Goal: Information Seeking & Learning: Check status

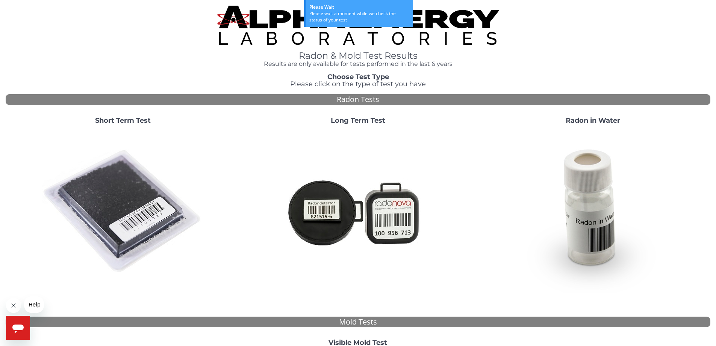
click at [162, 200] on img at bounding box center [123, 211] width 162 height 162
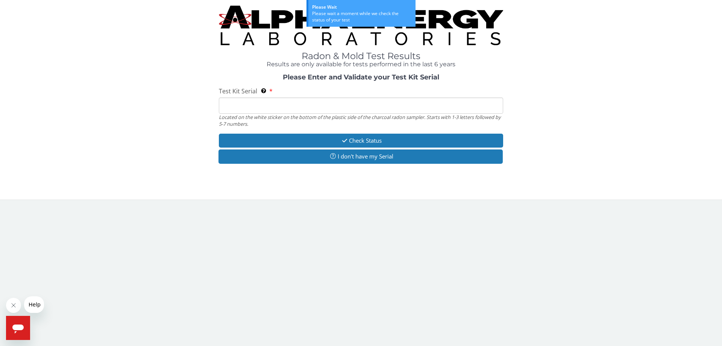
click at [284, 104] on input "Test Kit Serial Located on the white sticker on the bottom of the plastic side …" at bounding box center [361, 105] width 284 height 16
paste input "FE434015"
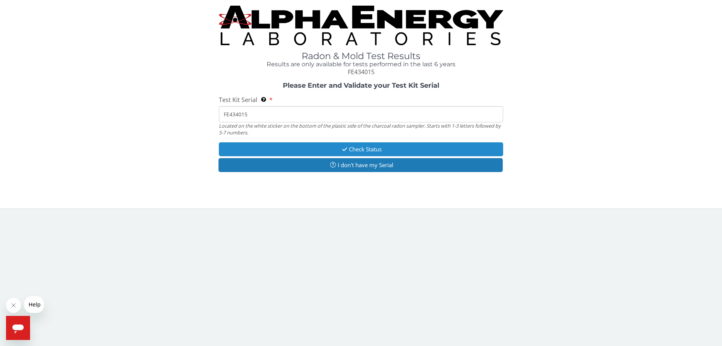
type input "FE434015"
click at [344, 153] on button "Check Status" at bounding box center [361, 149] width 284 height 14
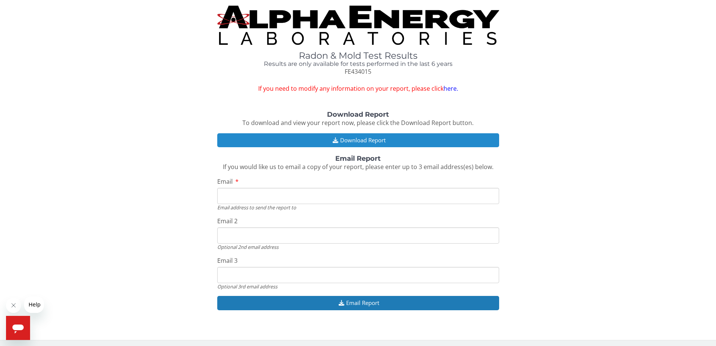
click at [368, 139] on button "Download Report" at bounding box center [358, 140] width 282 height 14
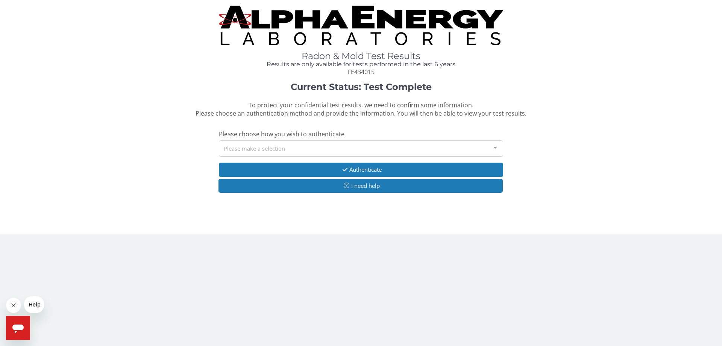
click at [335, 147] on div "Please make a selection" at bounding box center [361, 148] width 284 height 16
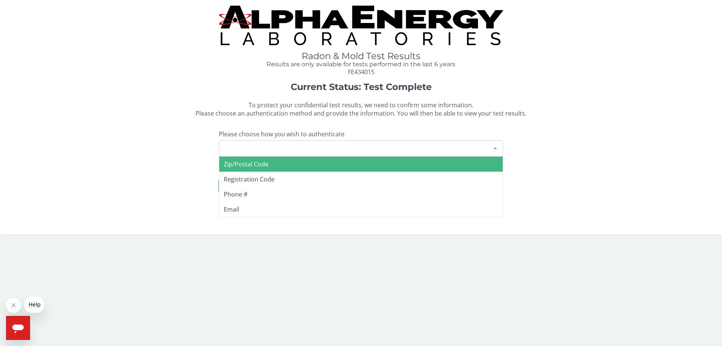
click at [276, 165] on span "Zip/Postal Code" at bounding box center [361, 163] width 284 height 15
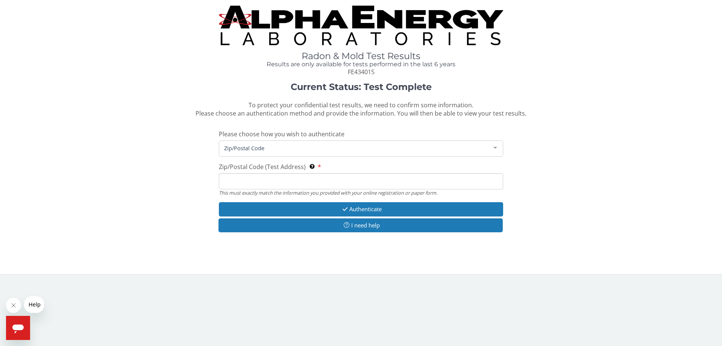
click at [290, 174] on input "Zip/Postal Code (Test Address) This must exactly match the information you prov…" at bounding box center [361, 181] width 284 height 16
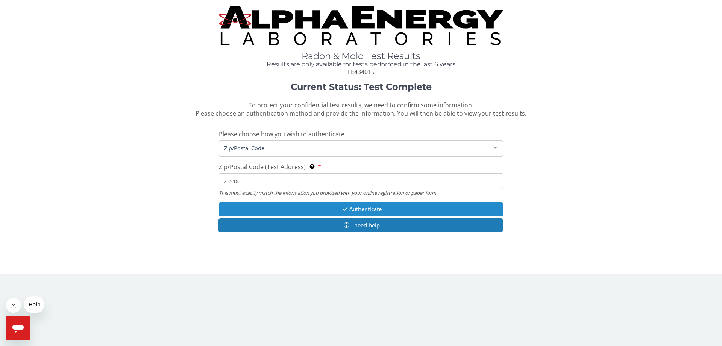
type input "23518"
click at [350, 213] on button "Authenticate" at bounding box center [361, 209] width 284 height 14
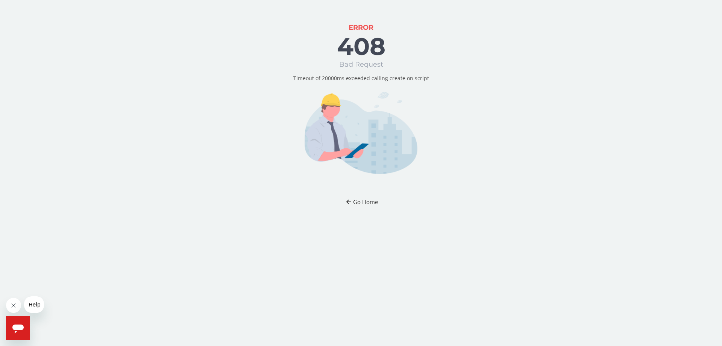
click at [366, 200] on button "Go Home" at bounding box center [361, 202] width 44 height 14
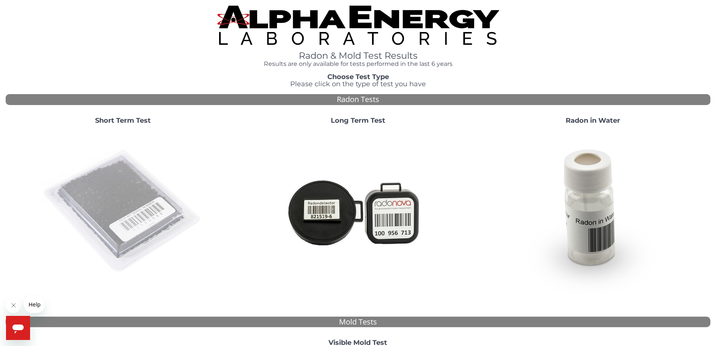
click at [164, 194] on img at bounding box center [123, 211] width 162 height 162
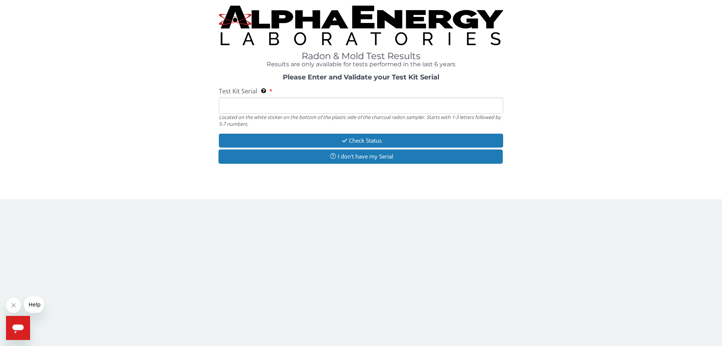
click at [376, 98] on input "Test Kit Serial Located on the white sticker on the bottom of the plastic side …" at bounding box center [361, 105] width 284 height 16
click at [376, 100] on input "Test Kit Serial Located on the white sticker on the bottom of the plastic side …" at bounding box center [361, 105] width 284 height 16
paste input "FE434015"
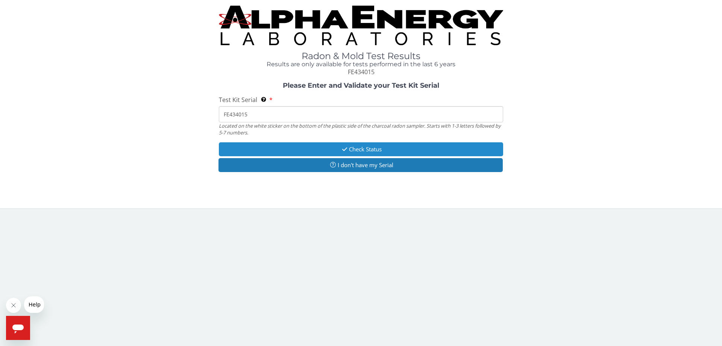
type input "FE434015"
click at [361, 151] on button "Check Status" at bounding box center [361, 149] width 284 height 14
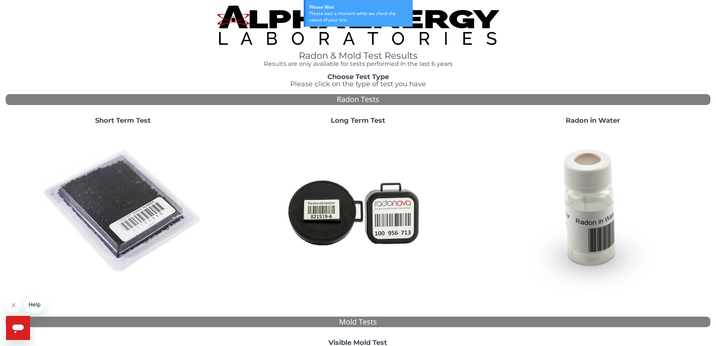
click at [125, 204] on img at bounding box center [123, 211] width 162 height 162
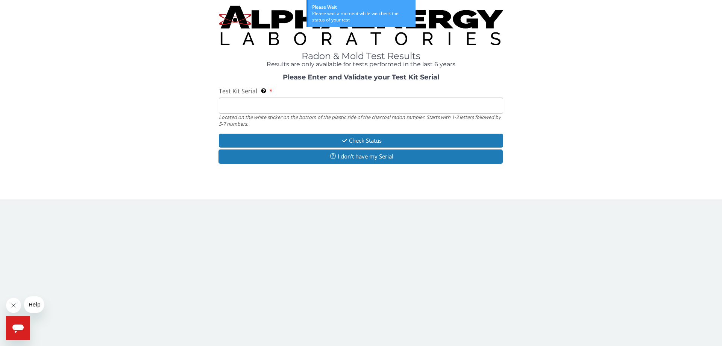
click at [332, 108] on input "Test Kit Serial Located on the white sticker on the bottom of the plastic side …" at bounding box center [361, 105] width 284 height 16
paste input "FE434015"
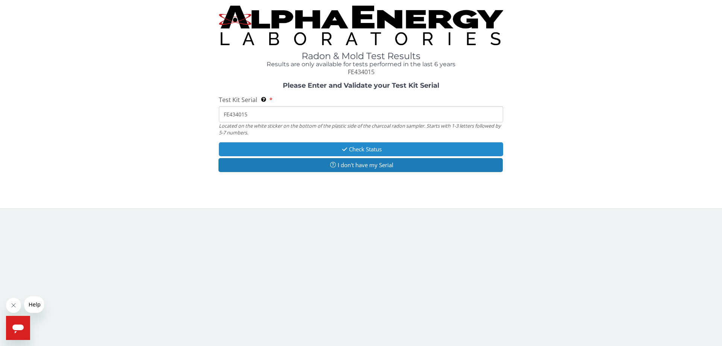
type input "FE434015"
click at [346, 144] on button "Check Status" at bounding box center [361, 149] width 284 height 14
